Goal: Obtain resource: Download file/media

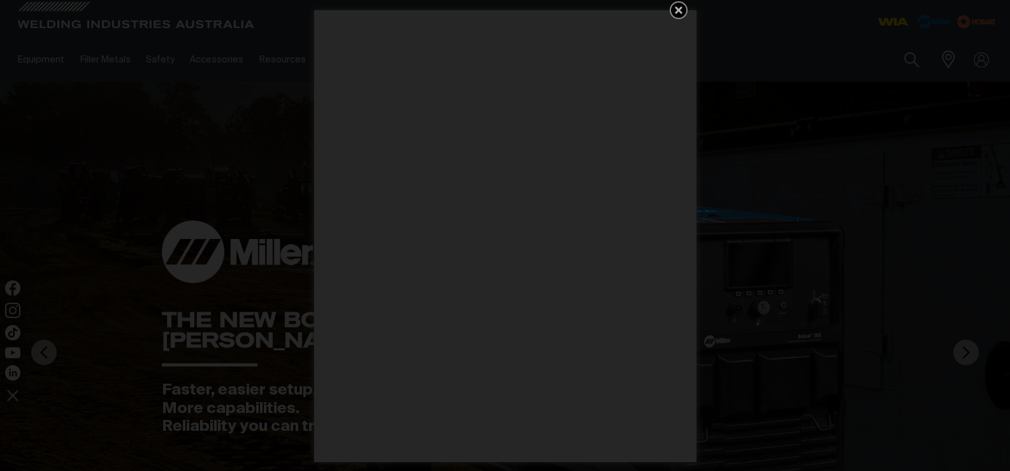
click at [685, 5] on icon "Get 5 WIA Welding Guides Free!" at bounding box center [678, 10] width 15 height 15
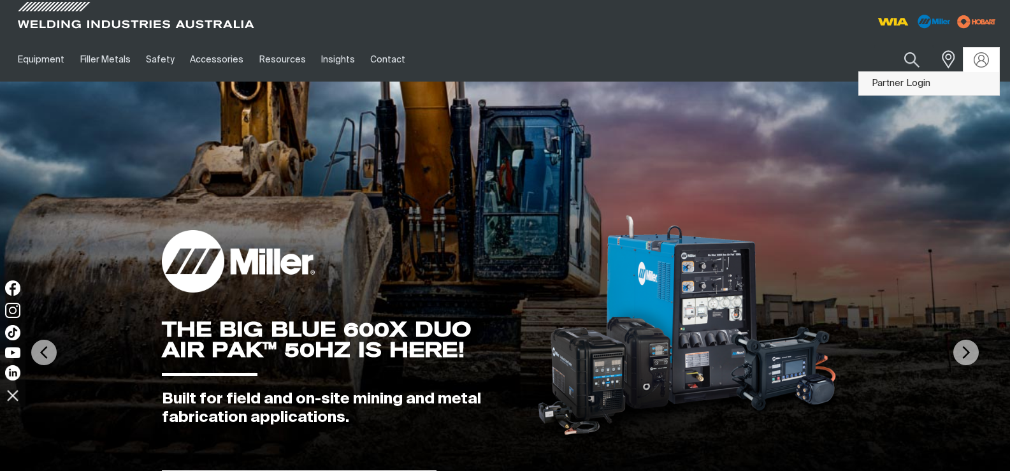
click at [919, 78] on link "Partner Login" at bounding box center [929, 84] width 140 height 24
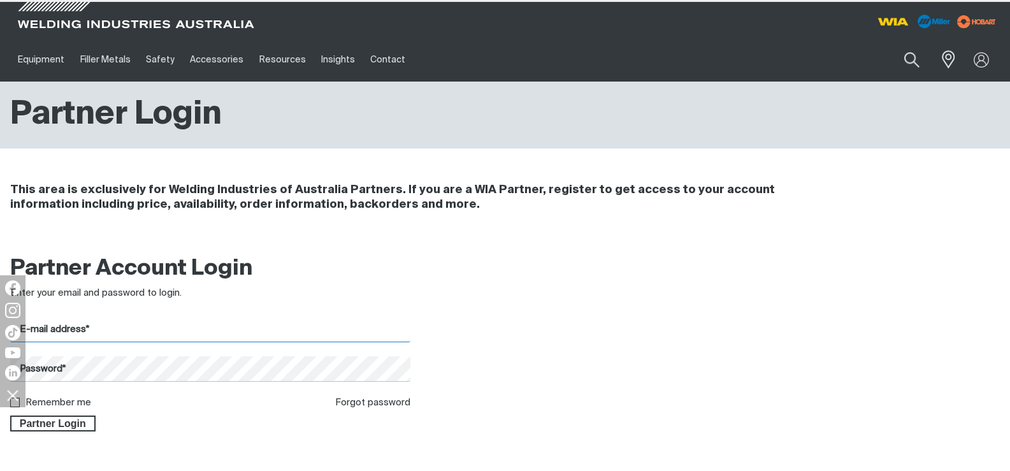
type input "[EMAIL_ADDRESS][DOMAIN_NAME]"
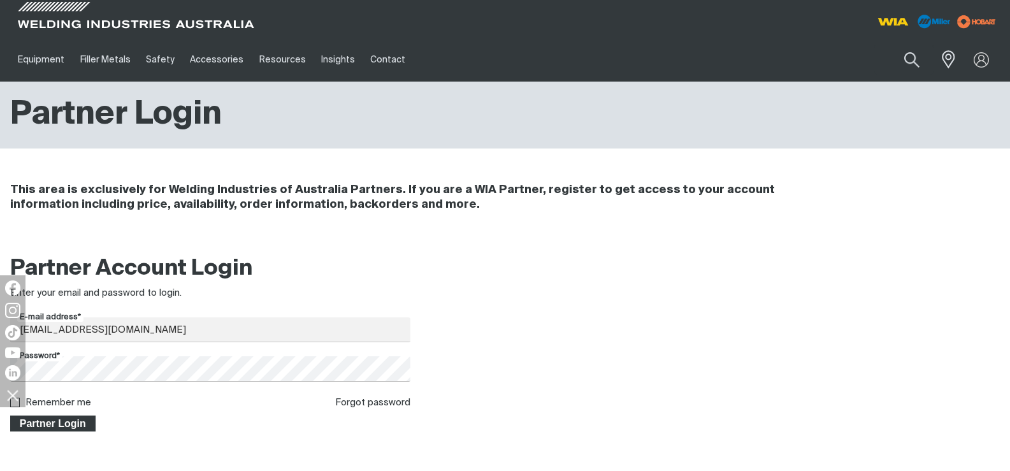
click at [64, 427] on span "Partner Login" at bounding box center [52, 423] width 83 height 17
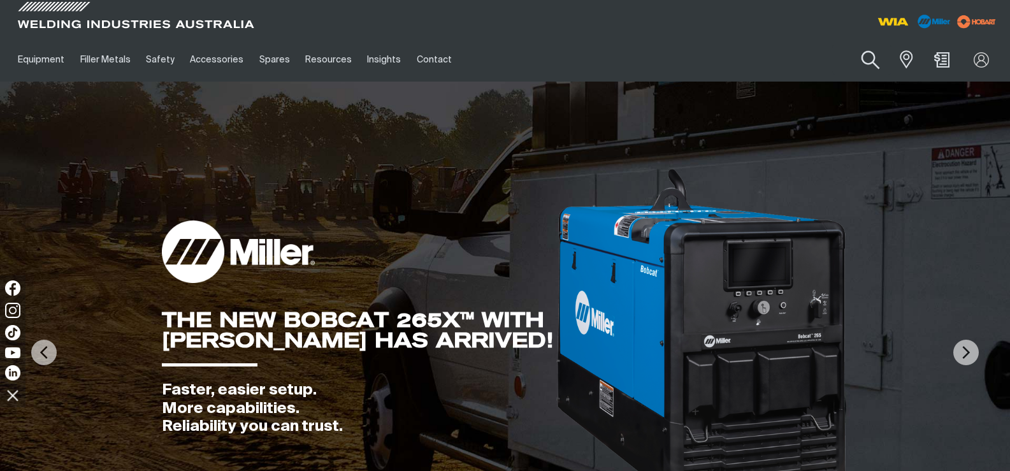
click at [870, 61] on button "Search products" at bounding box center [870, 60] width 52 height 36
click at [829, 59] on input "Search" at bounding box center [792, 59] width 196 height 29
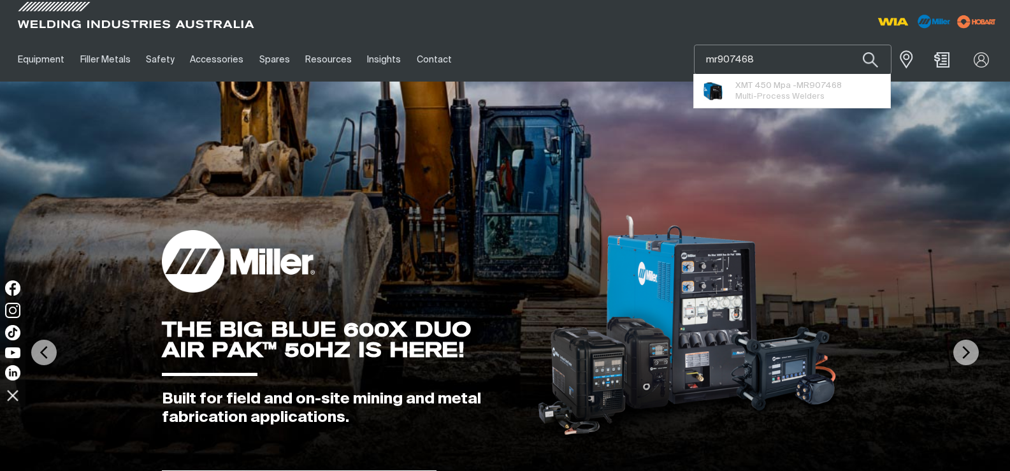
type input "mr907468"
click at [848, 45] on button "Search products" at bounding box center [869, 60] width 43 height 30
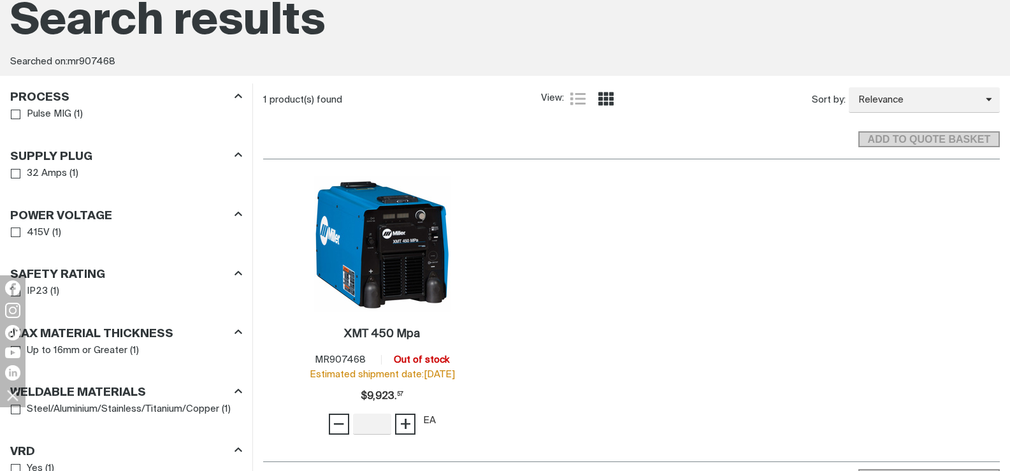
scroll to position [191, 0]
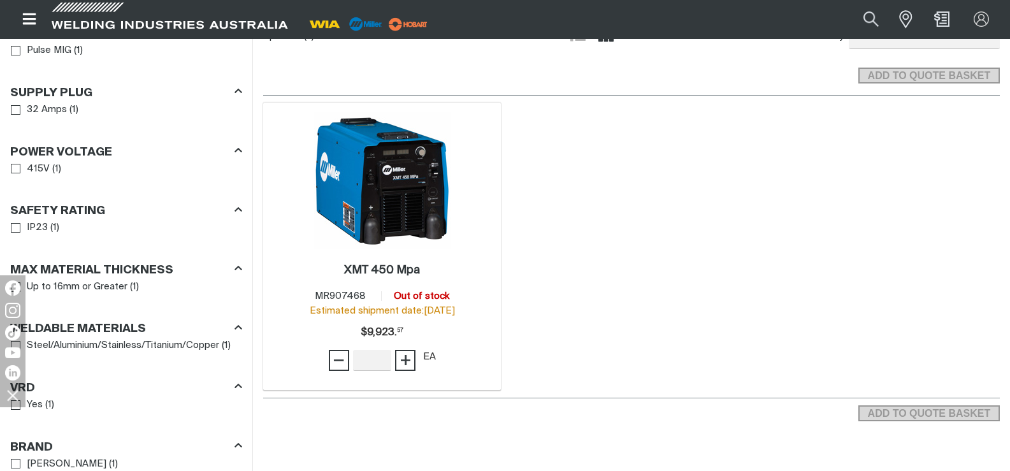
click at [399, 207] on img at bounding box center [382, 180] width 136 height 136
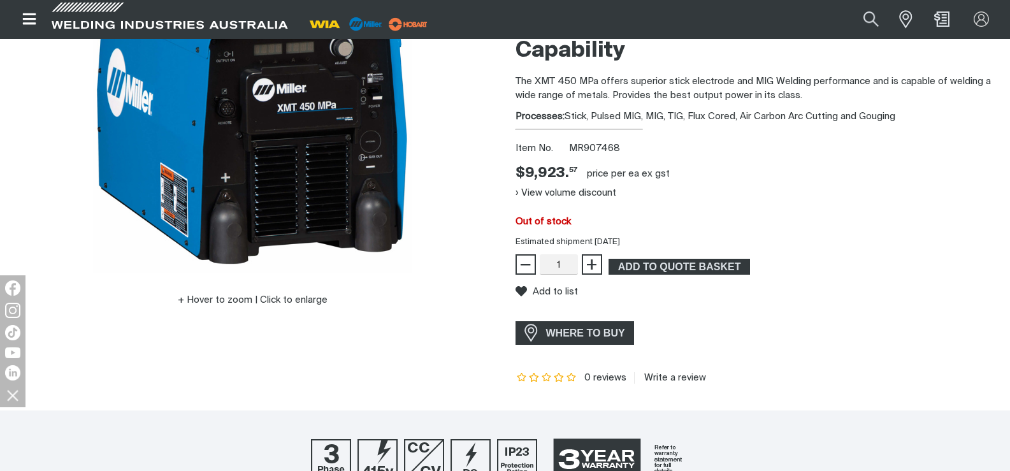
scroll to position [127, 0]
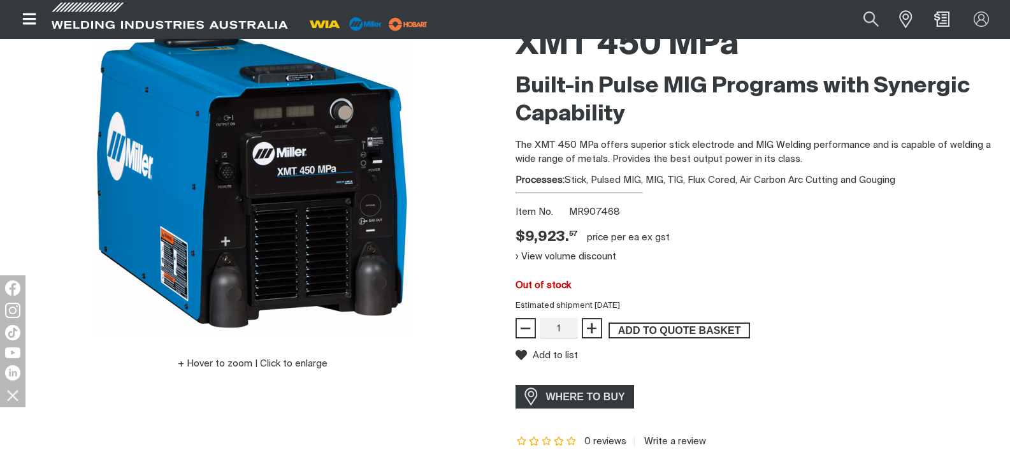
click at [672, 324] on span "ADD TO QUOTE BASKET" at bounding box center [679, 330] width 139 height 17
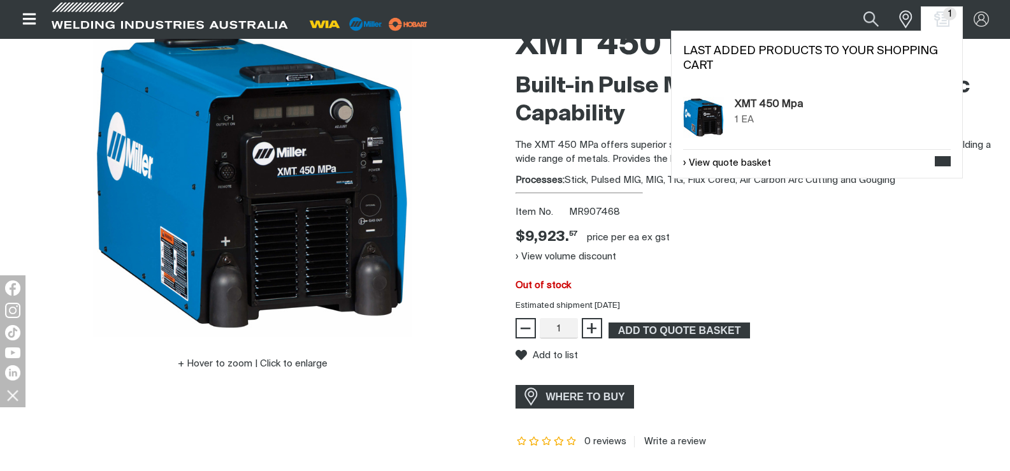
click at [884, 82] on div "Last added products to your shopping cart XMT 450 Mpa 1 EA View quote basket GE…" at bounding box center [817, 105] width 292 height 148
click at [940, 14] on img "Shopping cart (1 product(s))" at bounding box center [942, 19] width 18 height 18
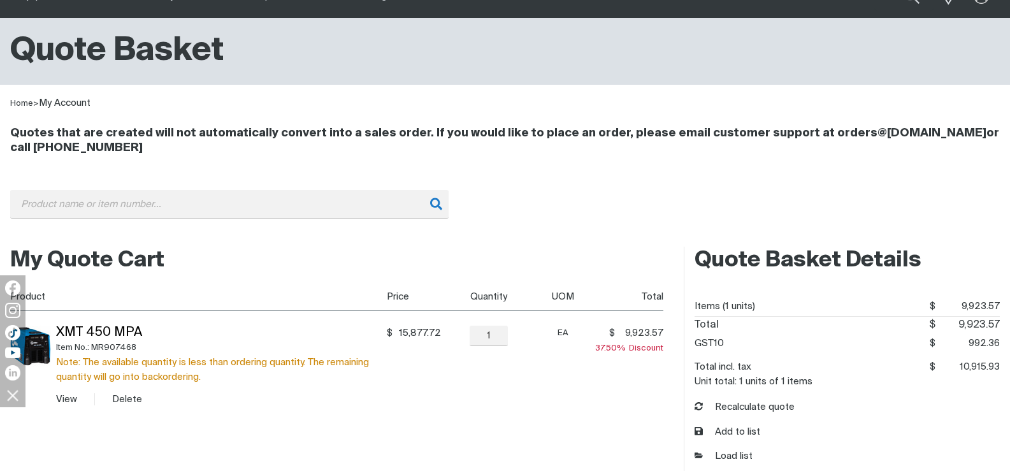
scroll to position [127, 0]
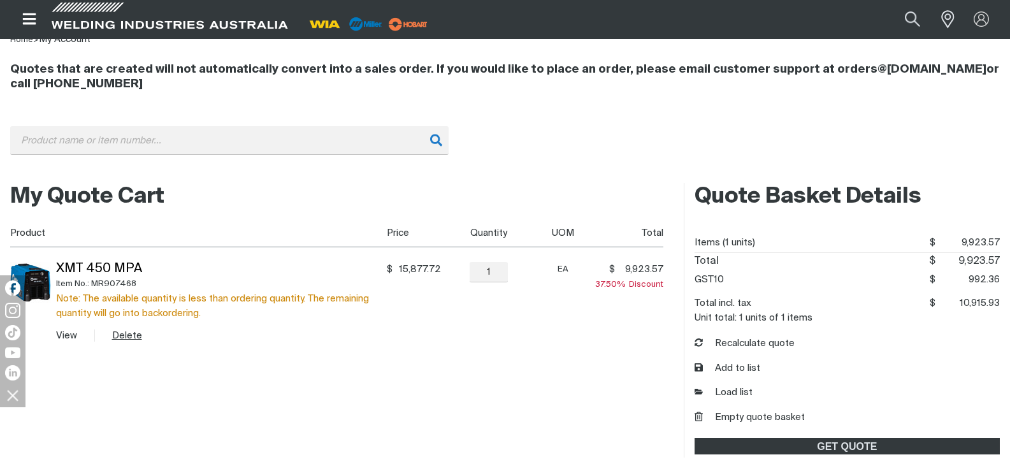
click at [126, 334] on button "Delete" at bounding box center [127, 335] width 30 height 15
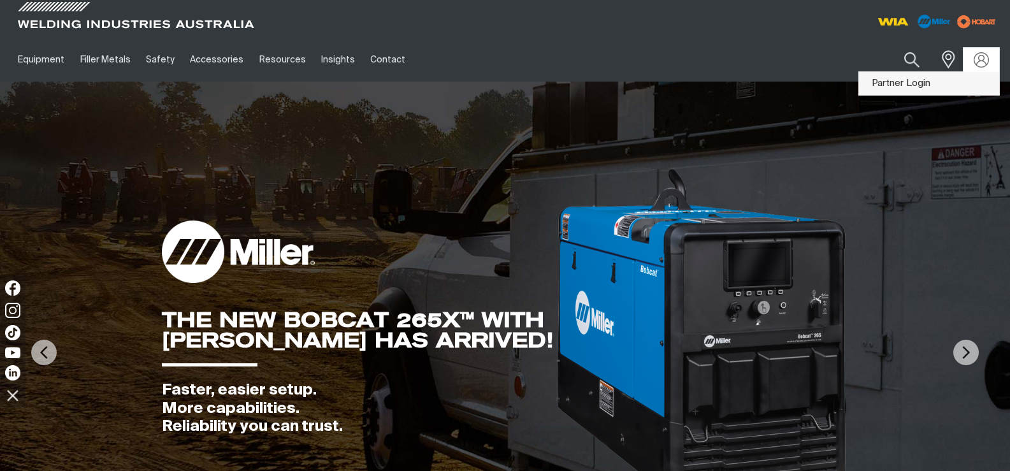
click at [940, 87] on link "Partner Login" at bounding box center [929, 84] width 140 height 24
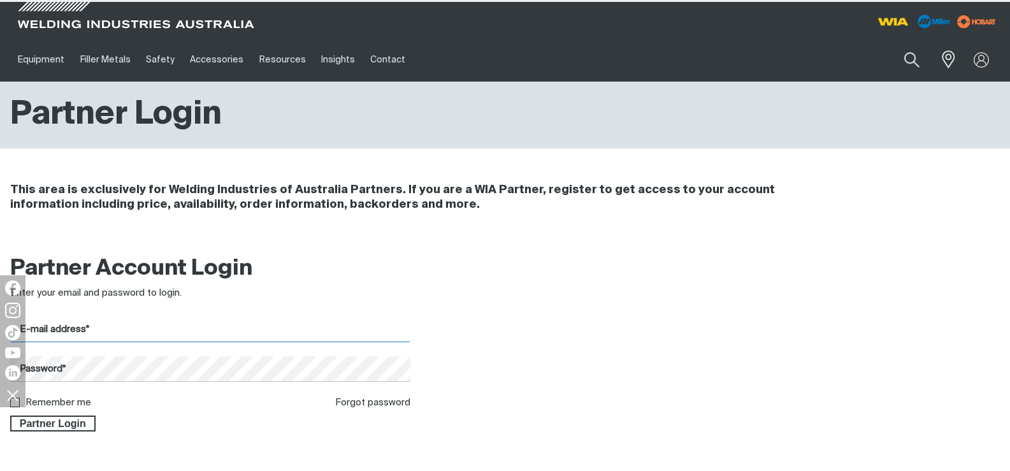
type input "[EMAIL_ADDRESS][DOMAIN_NAME]"
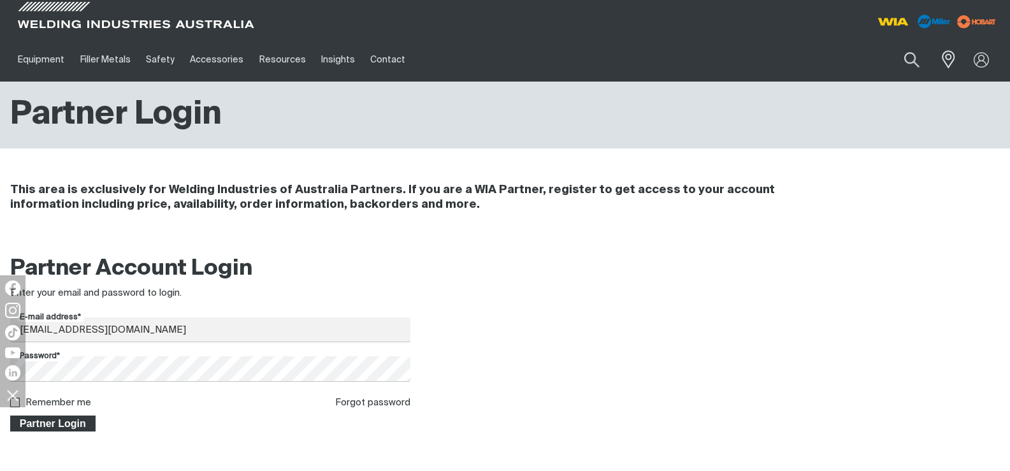
click at [68, 420] on span "Partner Login" at bounding box center [52, 423] width 83 height 17
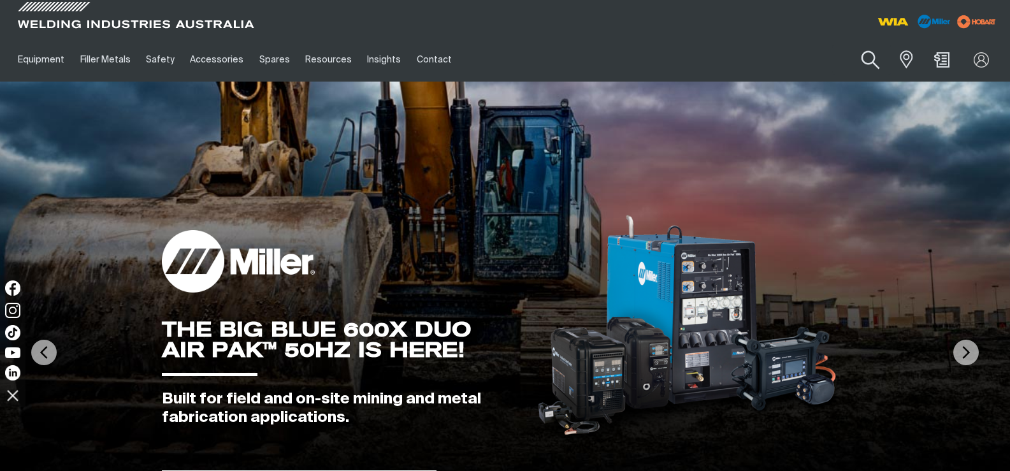
click at [871, 55] on button "Search products" at bounding box center [870, 60] width 52 height 36
click at [780, 62] on input "Search" at bounding box center [792, 59] width 196 height 29
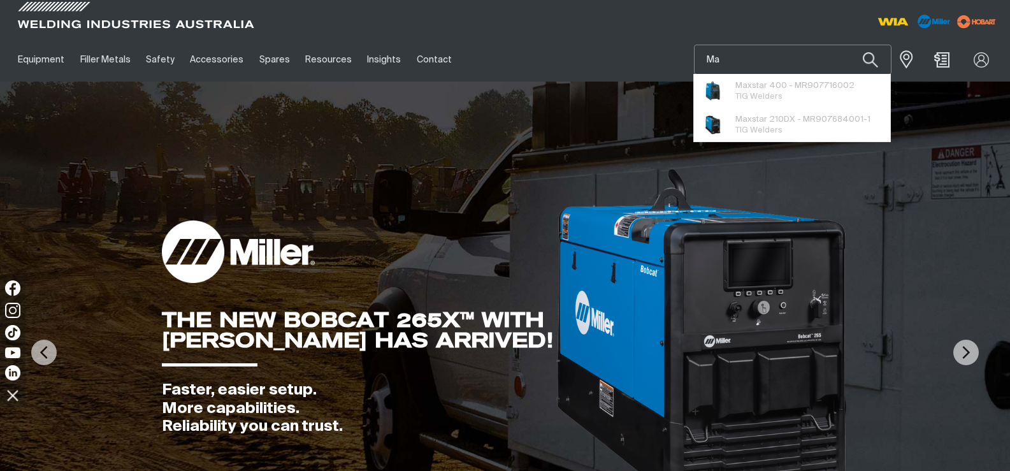
type input "M"
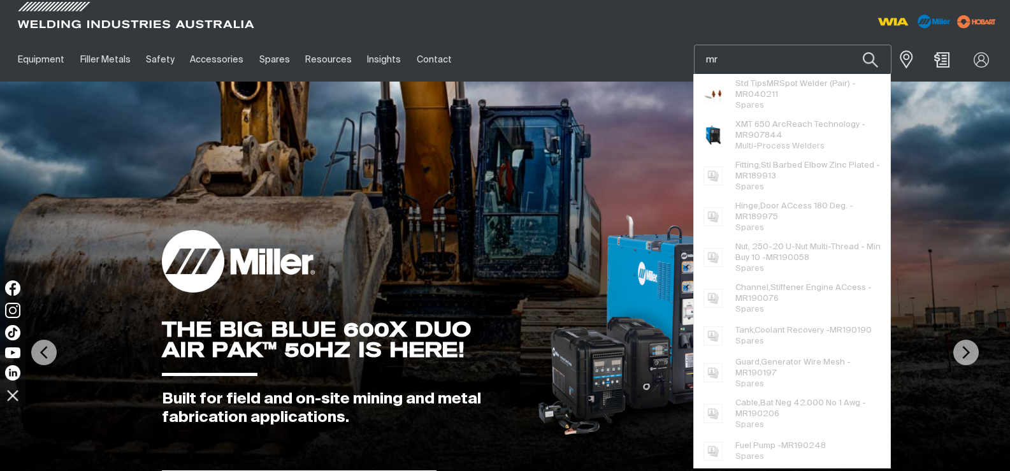
type input "Fuel Pump"
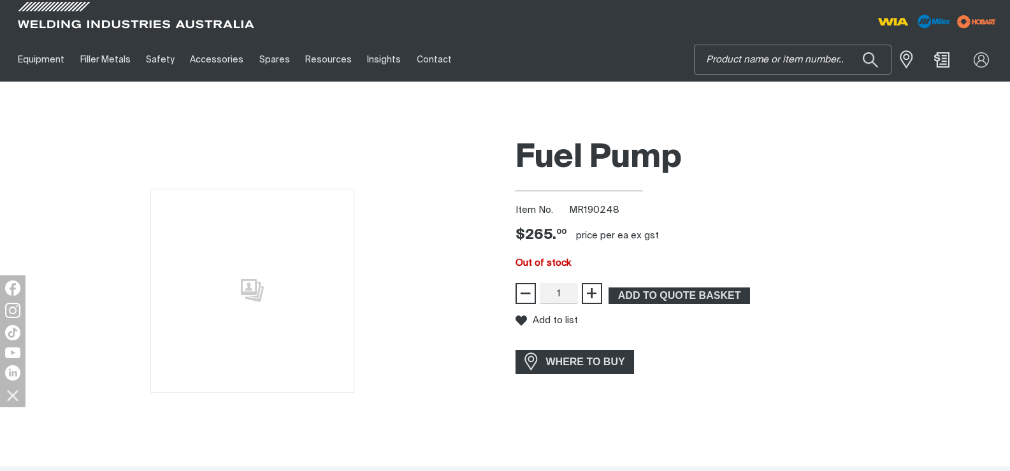
click at [760, 49] on input "Search" at bounding box center [792, 59] width 196 height 29
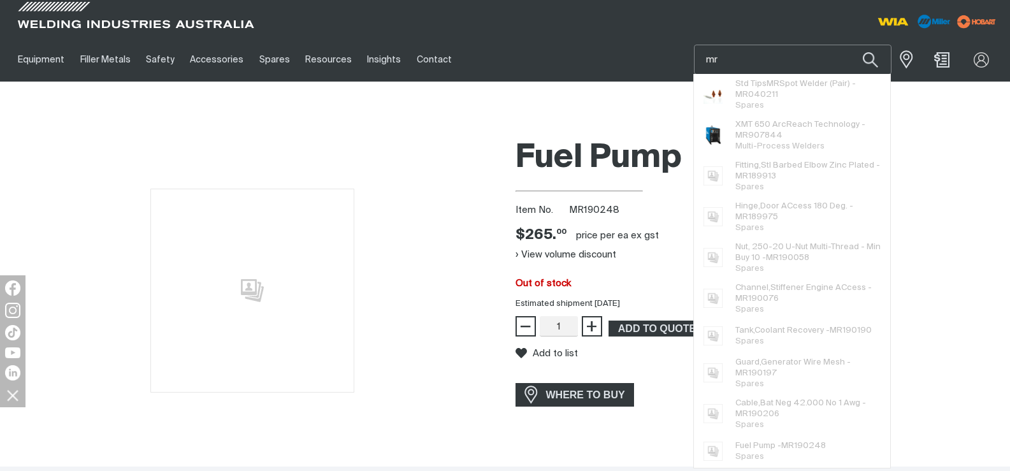
type input "Fuel Pump"
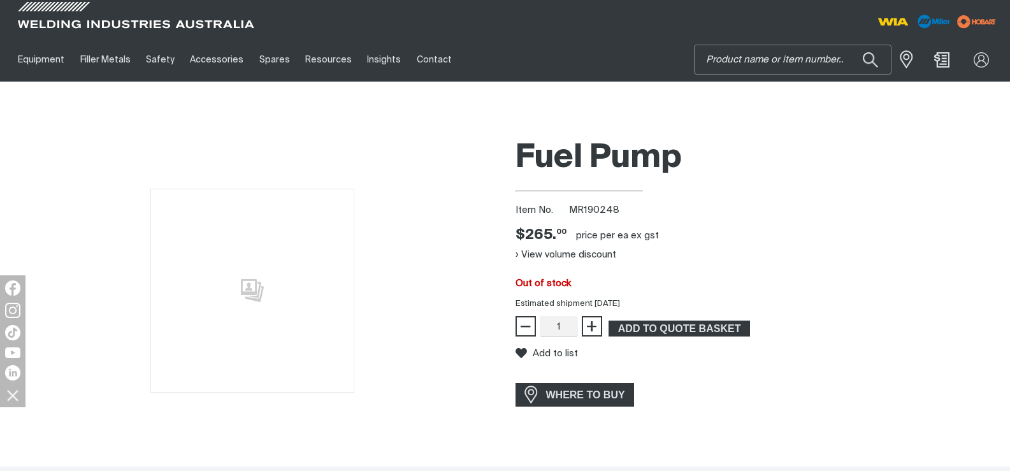
click at [744, 60] on input "Search" at bounding box center [792, 59] width 196 height 29
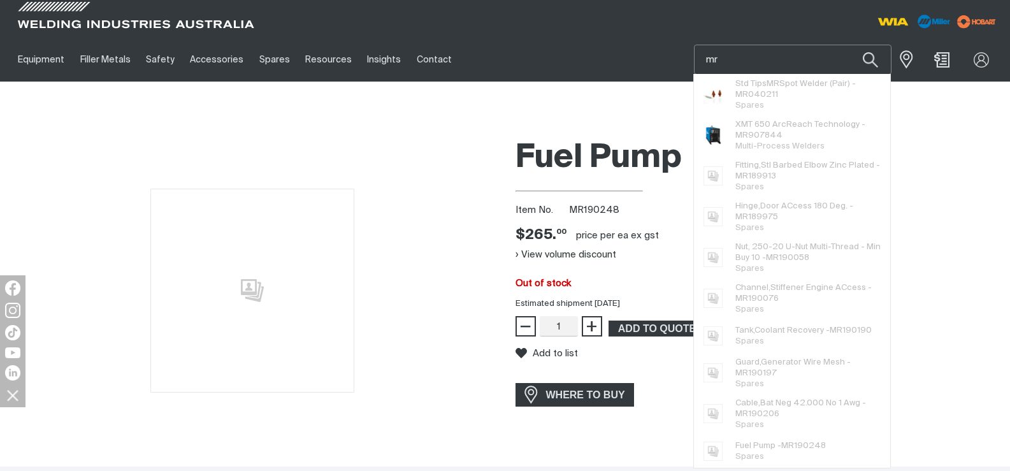
click at [759, 59] on input "mr" at bounding box center [792, 59] width 196 height 29
click at [768, 63] on input "mr" at bounding box center [792, 59] width 196 height 29
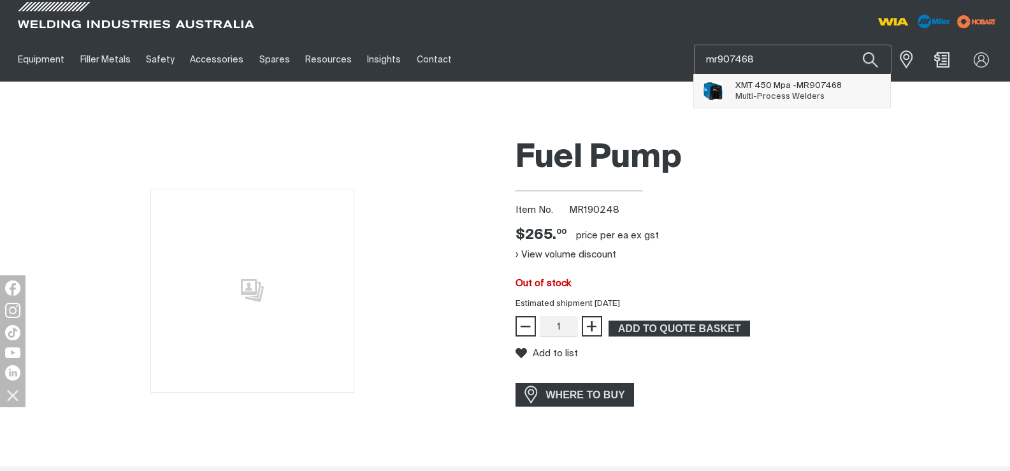
type input "mr907468"
click at [766, 89] on span "XMT 450 Mpa - MR907468" at bounding box center [788, 85] width 106 height 11
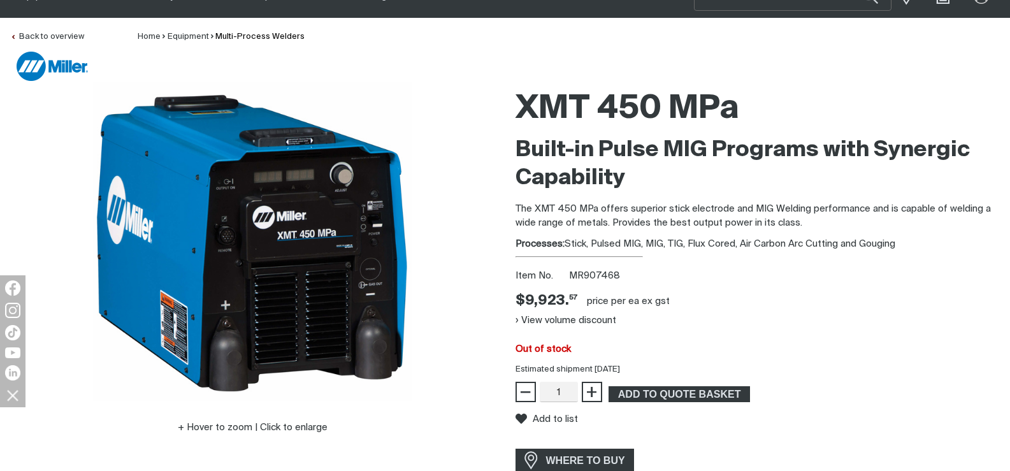
scroll to position [127, 0]
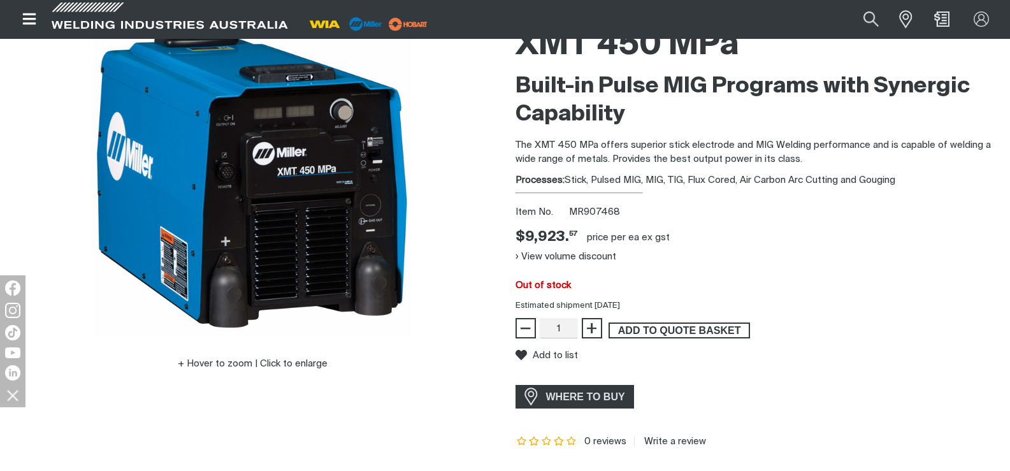
click at [682, 329] on span "ADD TO QUOTE BASKET" at bounding box center [679, 330] width 139 height 17
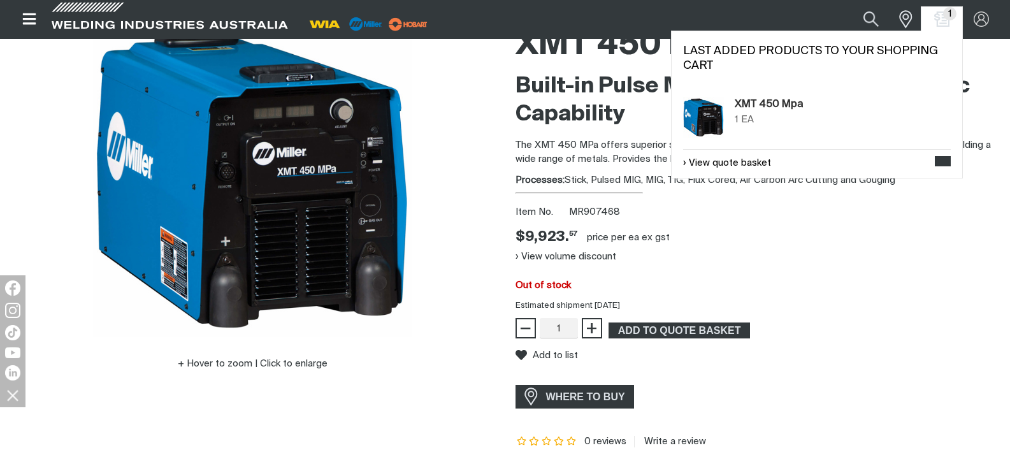
click at [692, 111] on img at bounding box center [703, 117] width 41 height 41
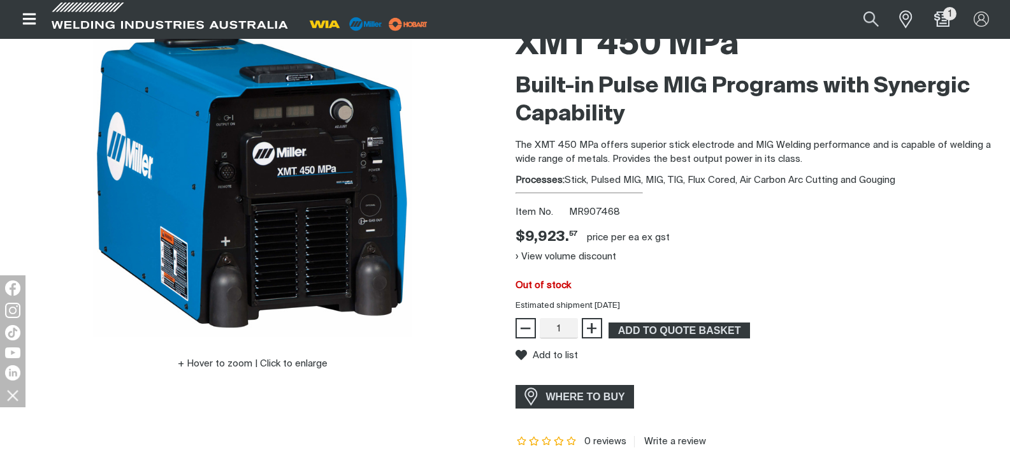
scroll to position [191, 0]
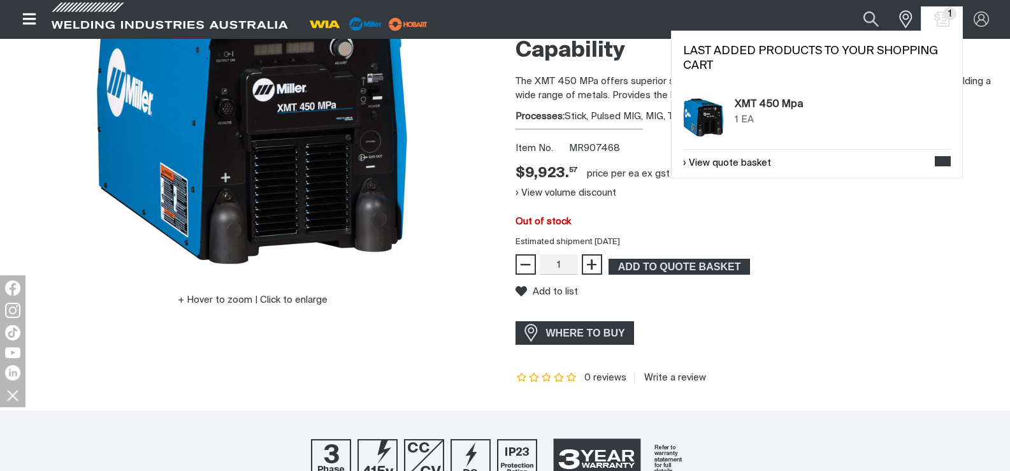
click at [947, 17] on span "1" at bounding box center [949, 13] width 13 height 13
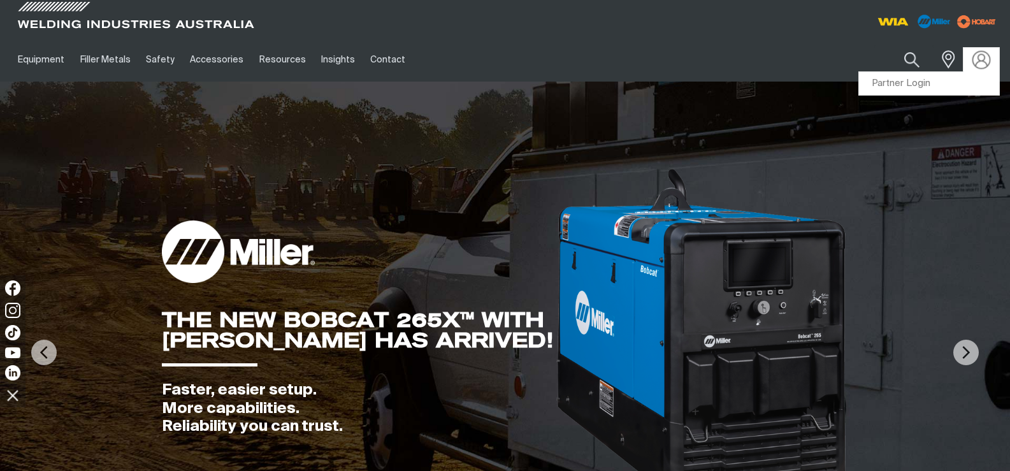
click at [984, 57] on img at bounding box center [981, 59] width 18 height 18
click at [912, 80] on link "Partner Login" at bounding box center [929, 84] width 140 height 24
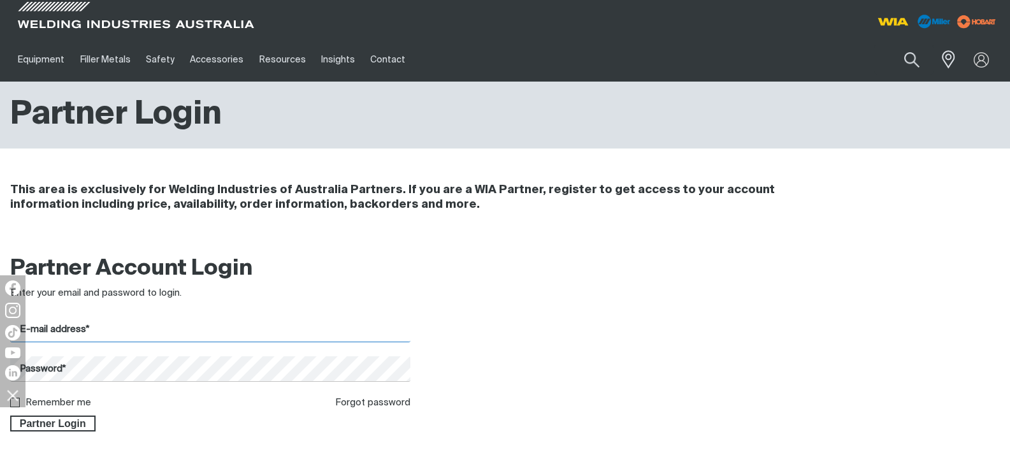
type input "[EMAIL_ADDRESS][DOMAIN_NAME]"
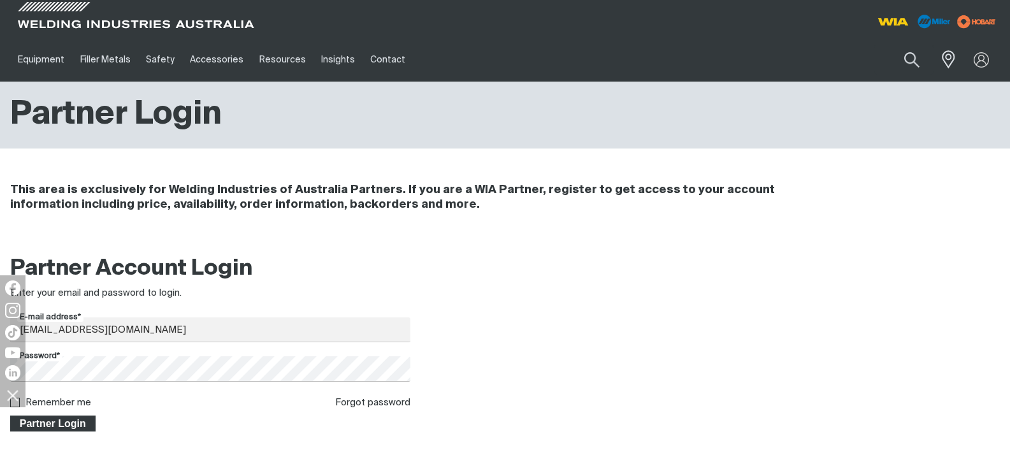
click at [78, 421] on span "Partner Login" at bounding box center [52, 423] width 83 height 17
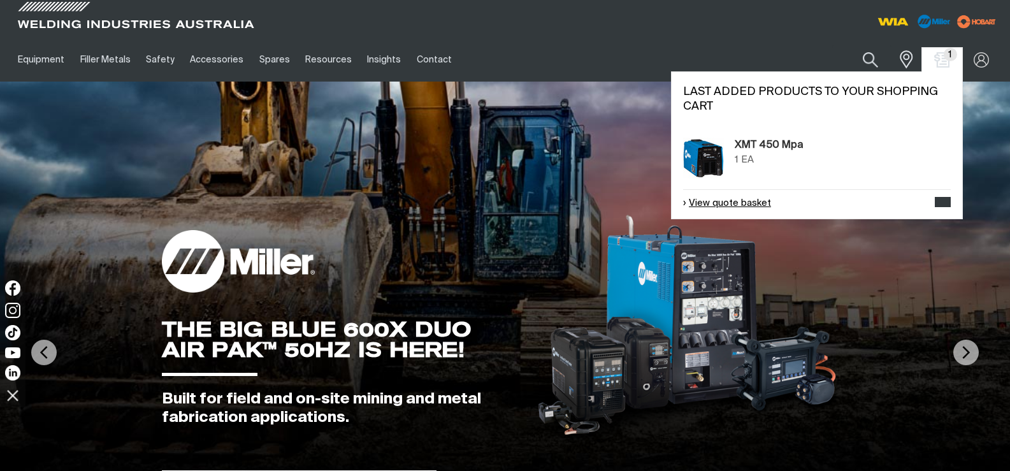
click at [752, 201] on link "View quote basket" at bounding box center [727, 203] width 88 height 15
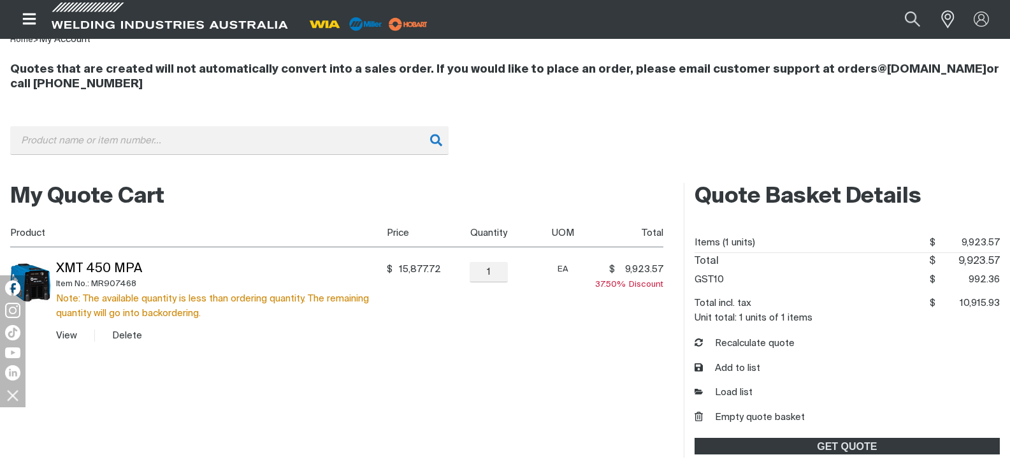
scroll to position [191, 0]
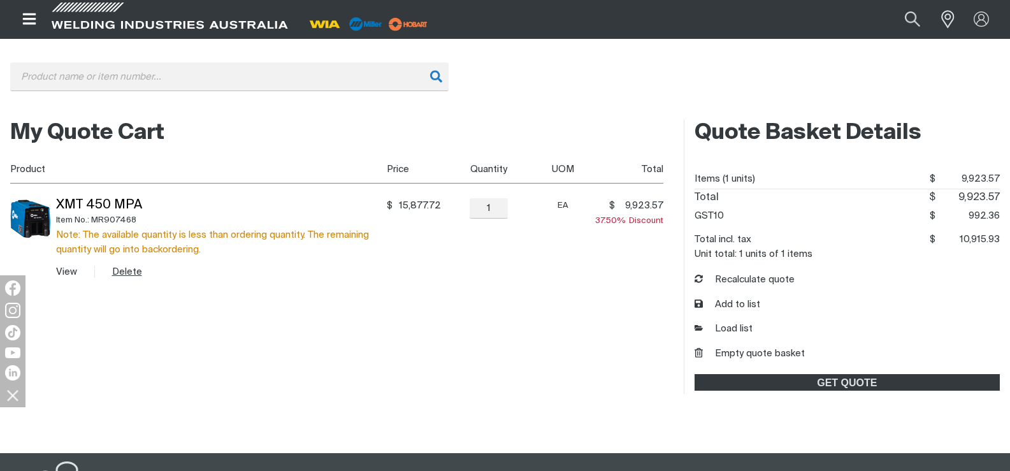
click at [127, 268] on button "Delete" at bounding box center [127, 271] width 30 height 15
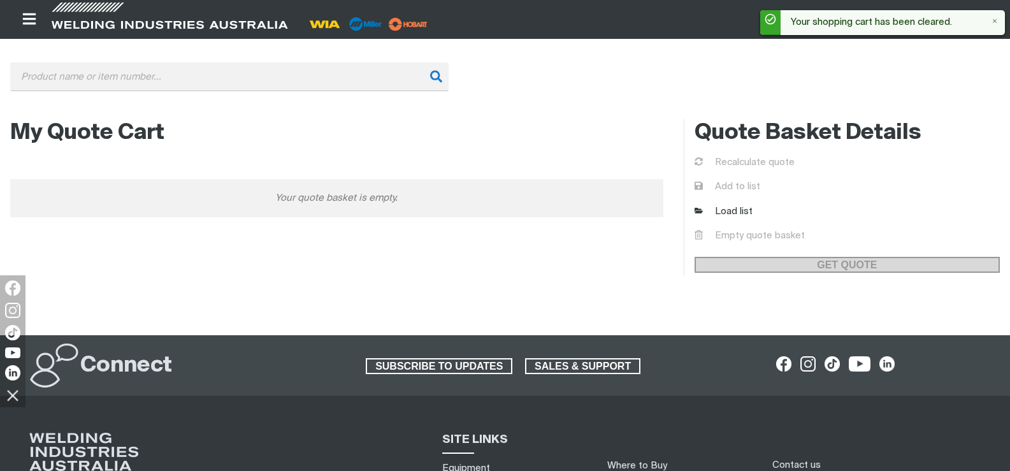
scroll to position [0, 0]
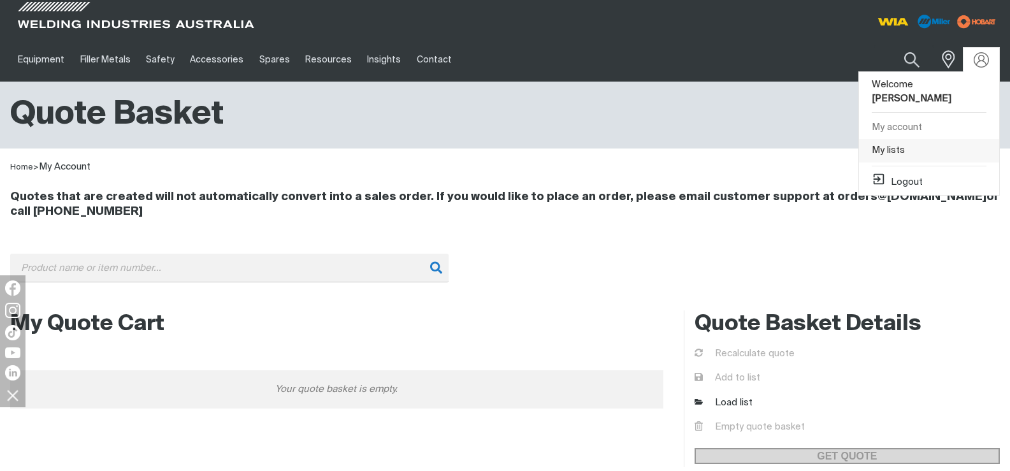
click at [892, 139] on link "My lists" at bounding box center [929, 151] width 140 height 24
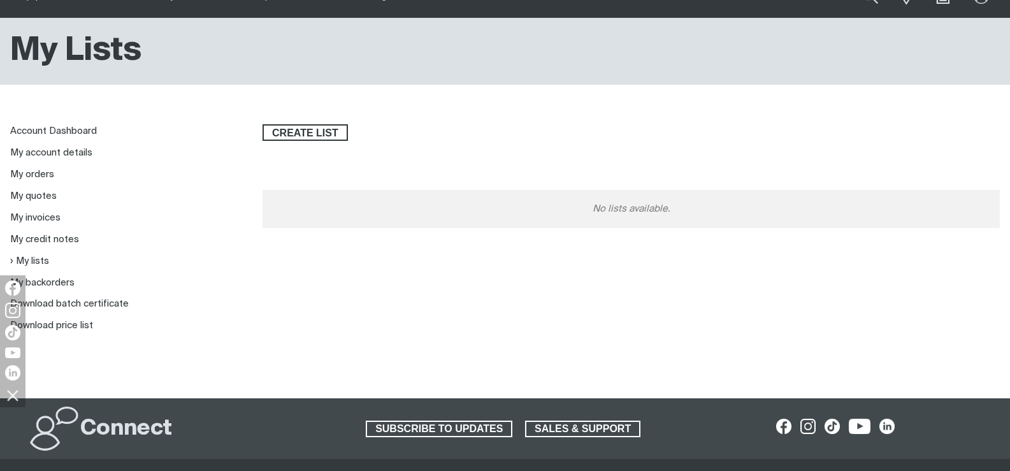
scroll to position [127, 0]
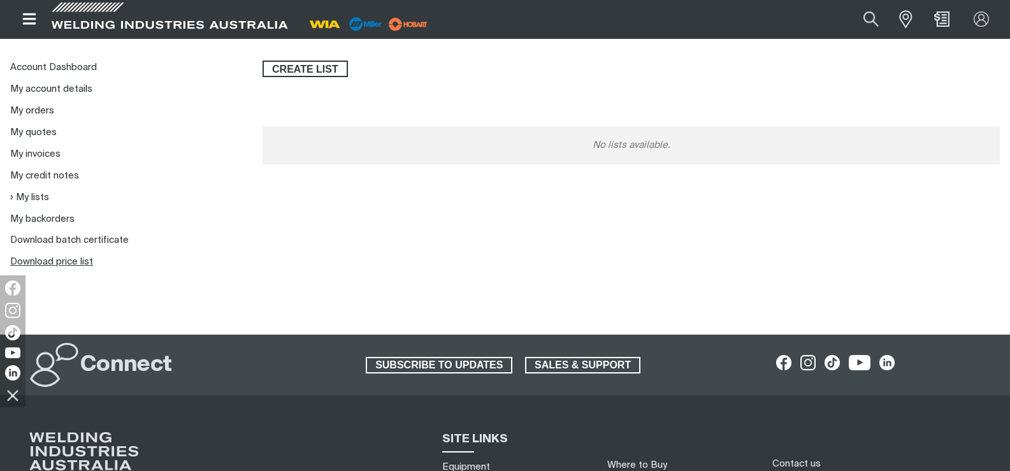
click at [76, 261] on link "Download price list" at bounding box center [51, 262] width 83 height 10
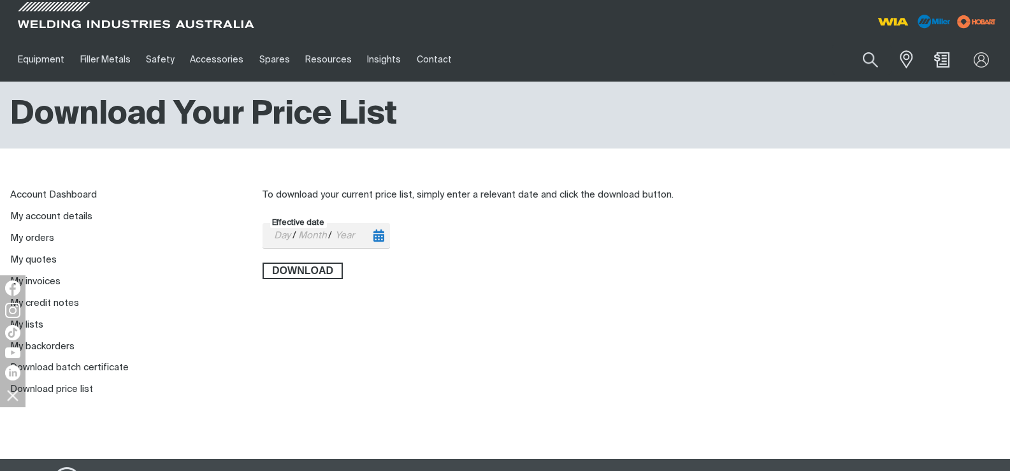
click at [285, 234] on input "Effective date" at bounding box center [282, 236] width 20 height 24
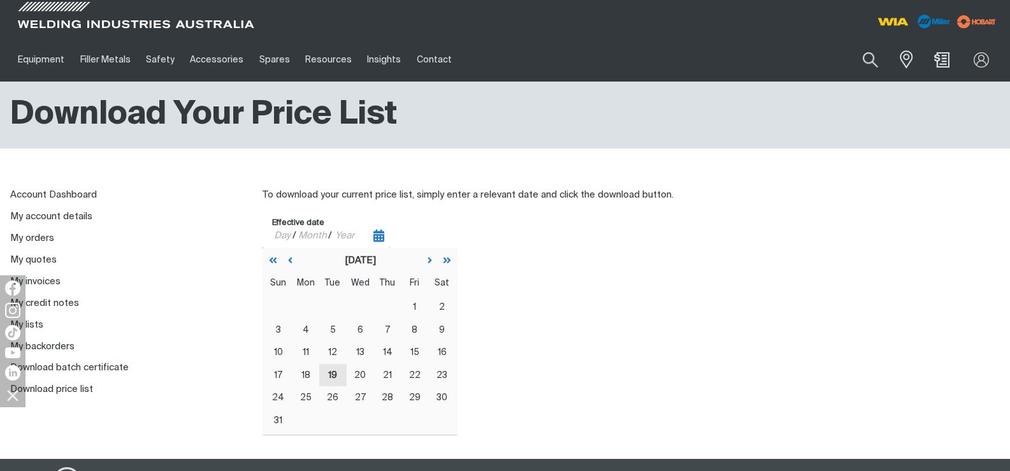
click at [334, 374] on abbr "19" at bounding box center [332, 375] width 9 height 8
type input "[DATE]"
type input "19"
type input "08"
type input "2025"
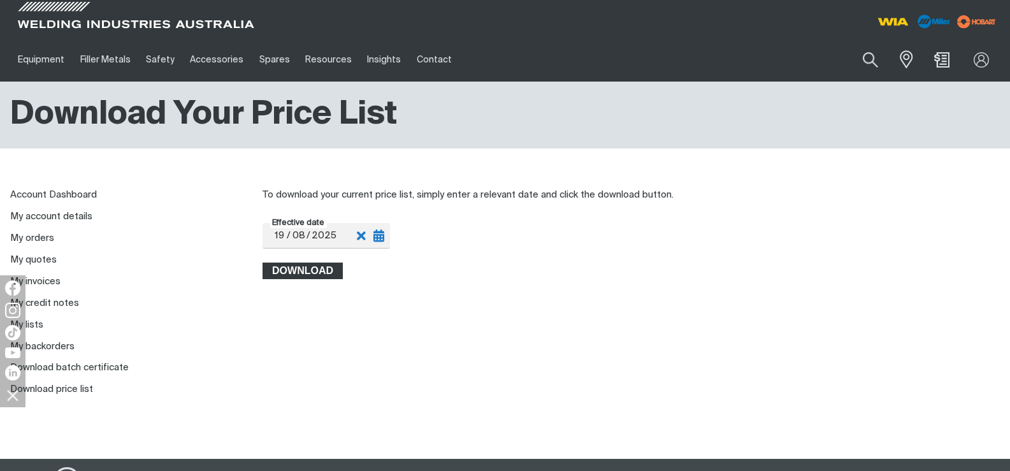
click at [315, 265] on span "Download" at bounding box center [303, 270] width 78 height 17
